Goal: Find specific page/section: Find specific page/section

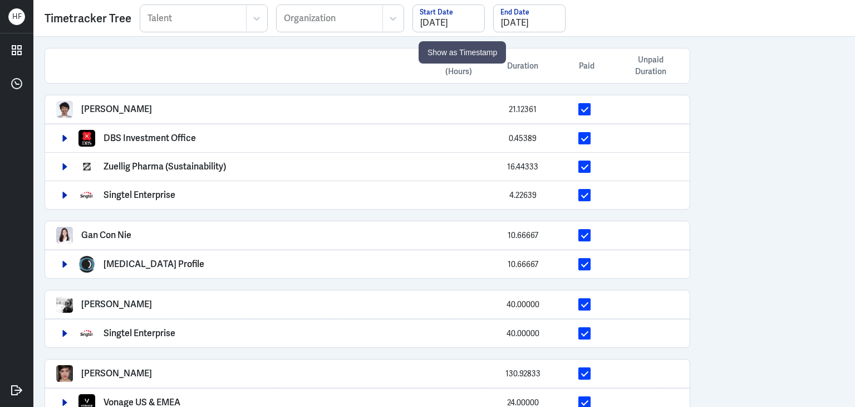
scroll to position [1056, 0]
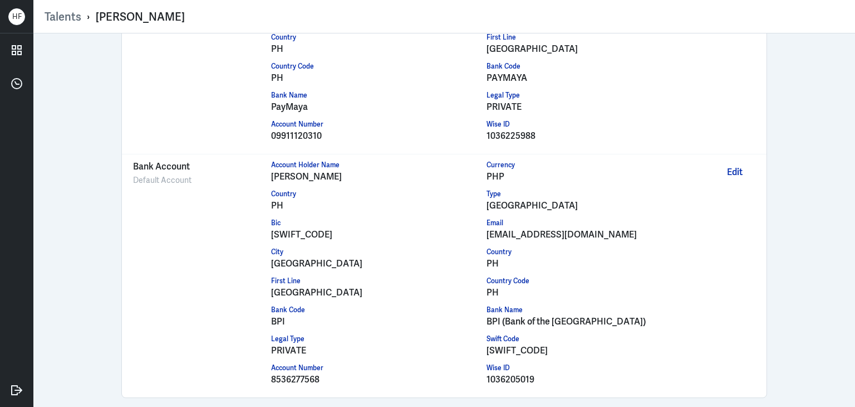
scroll to position [1074, 0]
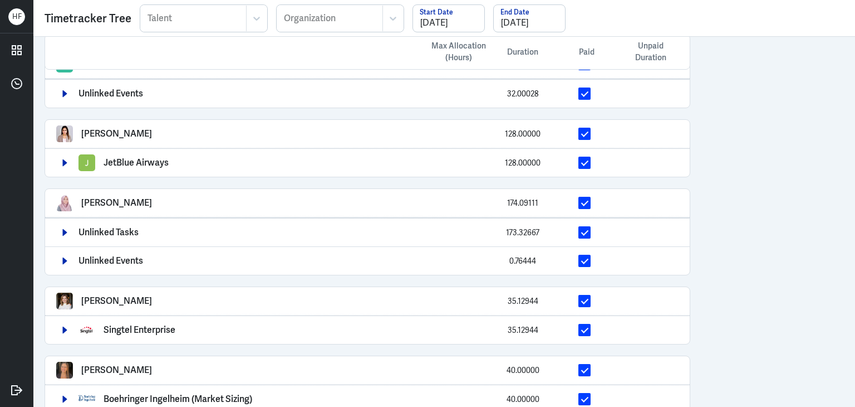
scroll to position [1056, 0]
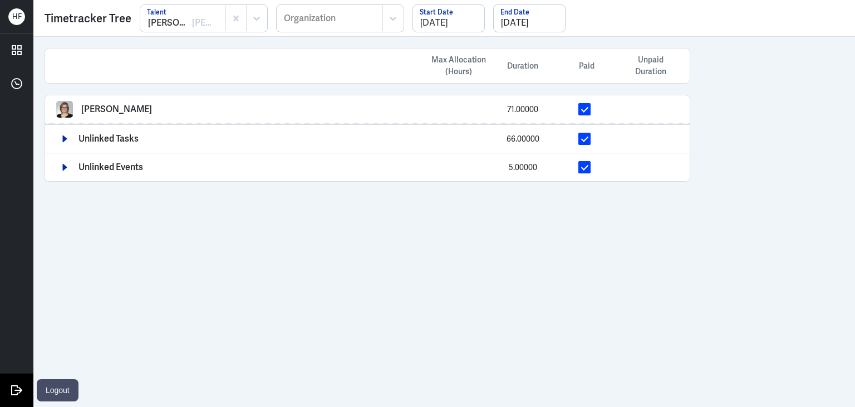
click at [16, 391] on icon at bounding box center [16, 389] width 17 height 17
